Goal: Task Accomplishment & Management: Manage account settings

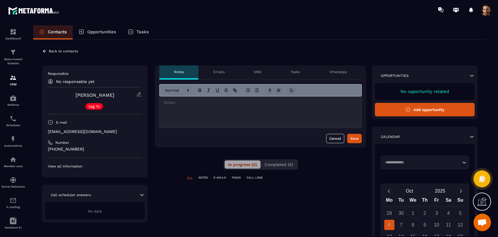
click at [288, 167] on button "Completed (4)" at bounding box center [279, 164] width 36 height 8
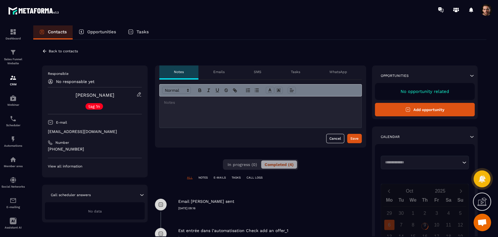
scroll to position [65, 0]
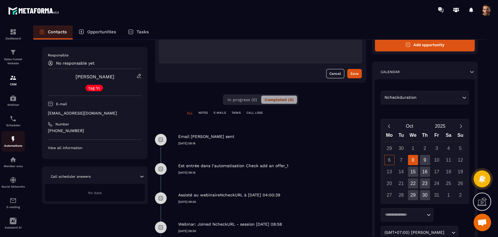
click at [9, 144] on div "Automations" at bounding box center [12, 141] width 23 height 12
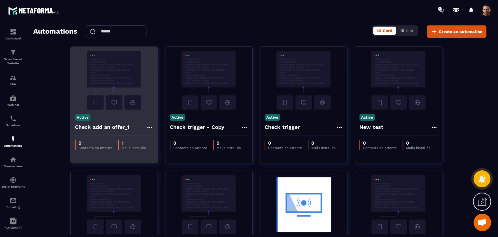
click at [150, 127] on icon at bounding box center [149, 127] width 7 height 7
click at [162, 141] on link "Edit" at bounding box center [163, 140] width 30 height 13
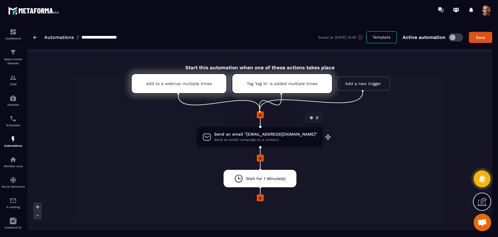
click at [315, 119] on icon at bounding box center [316, 117] width 3 height 3
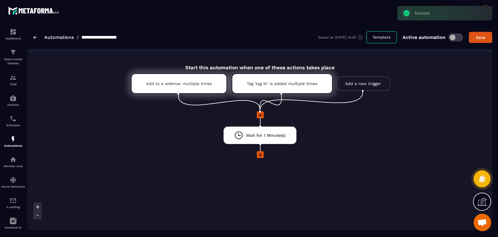
click at [262, 115] on icon at bounding box center [259, 114] width 3 height 3
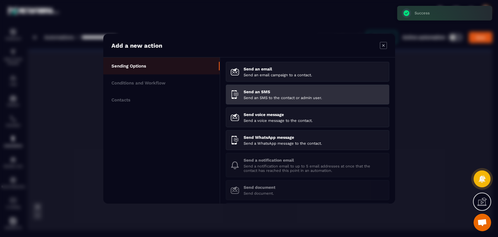
click at [273, 90] on p "Send an SMS" at bounding box center [314, 91] width 141 height 5
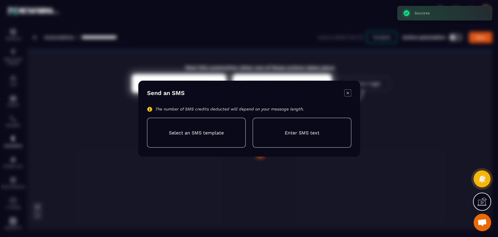
click at [278, 133] on div "Enter SMS text" at bounding box center [302, 133] width 99 height 30
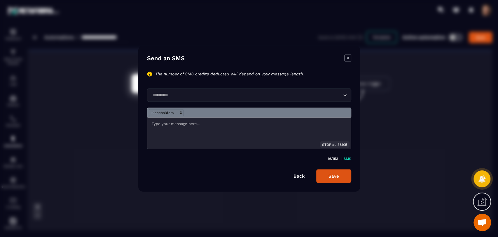
click at [210, 95] on input "Search for option" at bounding box center [246, 95] width 191 height 6
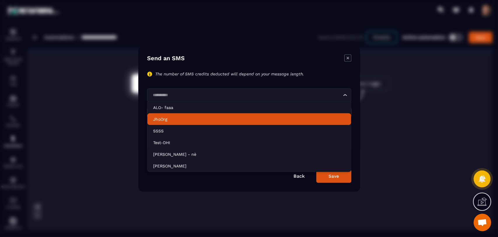
click at [192, 119] on p "JhoOrg" at bounding box center [249, 119] width 192 height 6
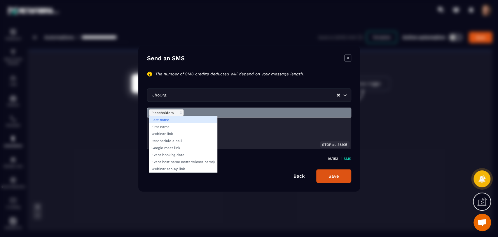
click at [178, 114] on span "Modal window" at bounding box center [166, 112] width 35 height 7
click at [178, 169] on span "Modal window" at bounding box center [183, 168] width 68 height 7
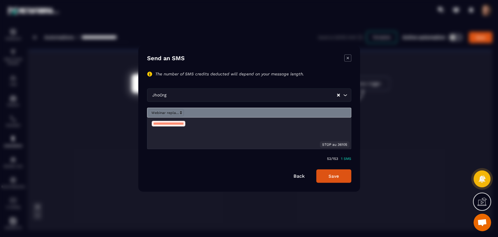
click at [332, 176] on button "Save" at bounding box center [333, 175] width 35 height 13
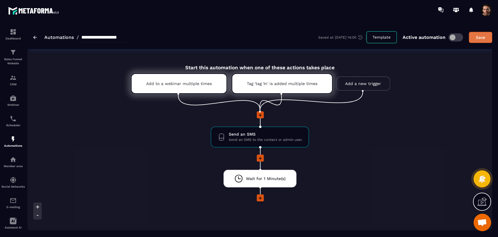
click at [476, 36] on div "Save" at bounding box center [480, 37] width 16 height 6
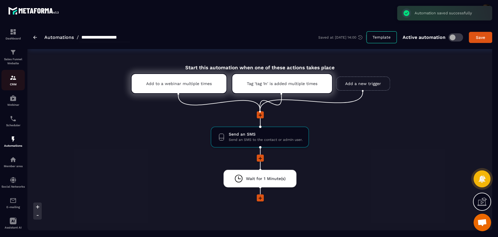
click at [8, 80] on div "CRM" at bounding box center [12, 80] width 23 height 12
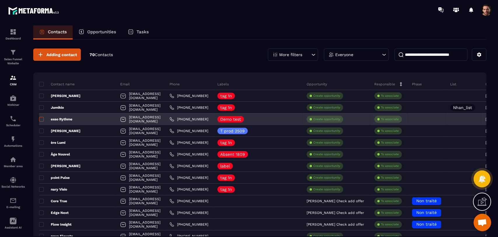
click at [40, 118] on span at bounding box center [41, 119] width 5 height 5
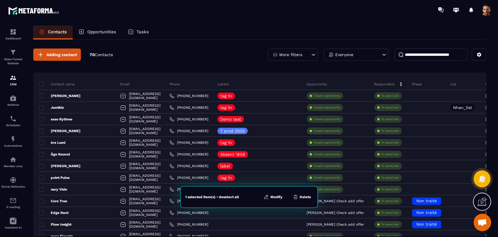
click at [275, 196] on button "Modify" at bounding box center [273, 197] width 22 height 6
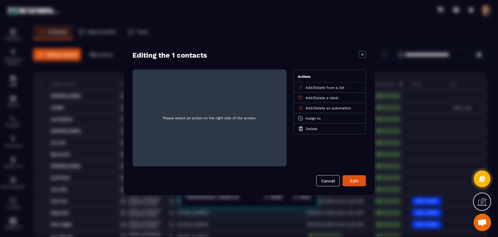
click at [364, 54] on icon "Modal window" at bounding box center [362, 54] width 7 height 7
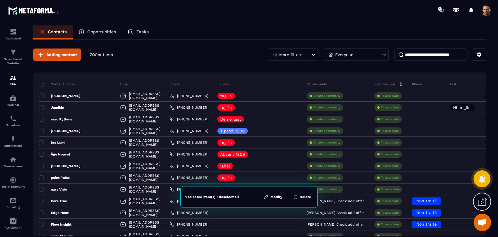
click at [277, 194] on button "Modify" at bounding box center [273, 197] width 22 height 6
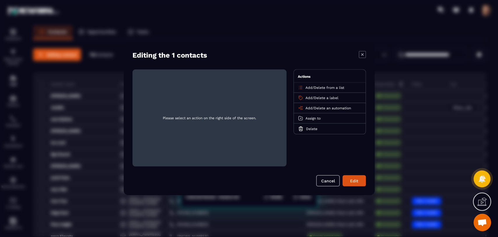
click at [308, 108] on span "Add" at bounding box center [308, 108] width 7 height 4
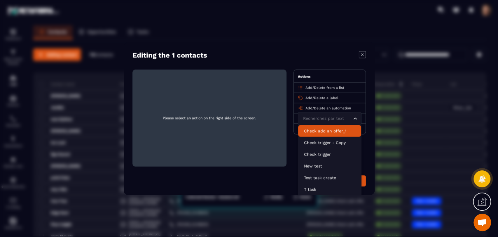
click at [321, 132] on p "Check add an offer_1" at bounding box center [329, 130] width 51 height 6
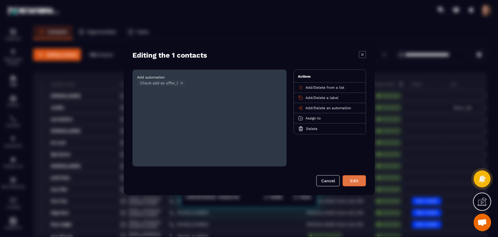
click at [358, 179] on button "Edit" at bounding box center [353, 180] width 23 height 11
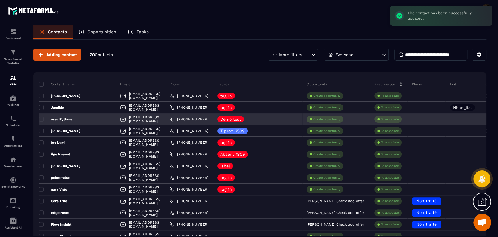
click at [62, 117] on p "esso Rythme" at bounding box center [55, 119] width 33 height 5
